Goal: Task Accomplishment & Management: Use online tool/utility

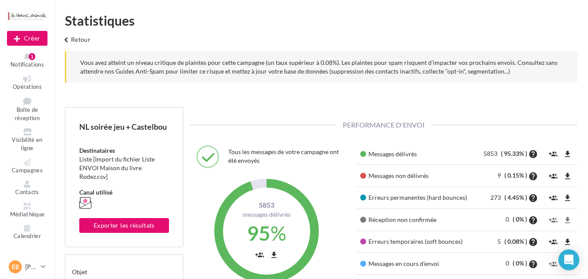
scroll to position [125, 200]
click at [34, 60] on div "1" at bounding box center [32, 56] width 7 height 7
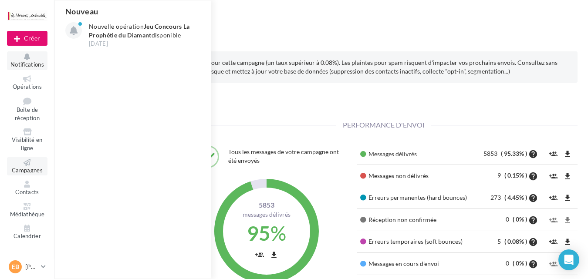
click at [31, 165] on icon at bounding box center [27, 162] width 35 height 7
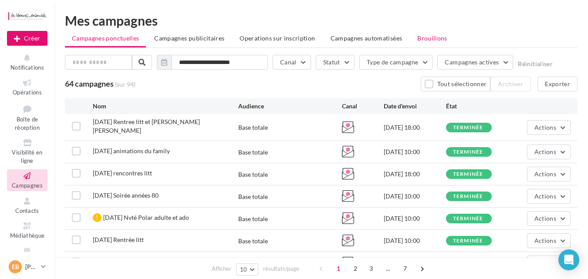
click at [431, 41] on span "Brouillons" at bounding box center [432, 37] width 30 height 7
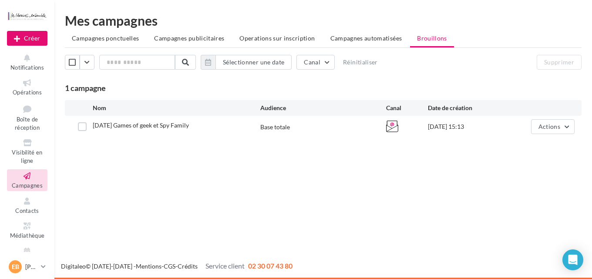
click at [428, 162] on div "Nouvelle campagne Créer Notifications Opérations Boîte de réception Visibilité …" at bounding box center [296, 139] width 592 height 279
click at [74, 212] on div "Nouvelle campagne Créer Notifications Opérations Boîte de réception Visibilité …" at bounding box center [296, 139] width 592 height 279
